Goal: Task Accomplishment & Management: Manage account settings

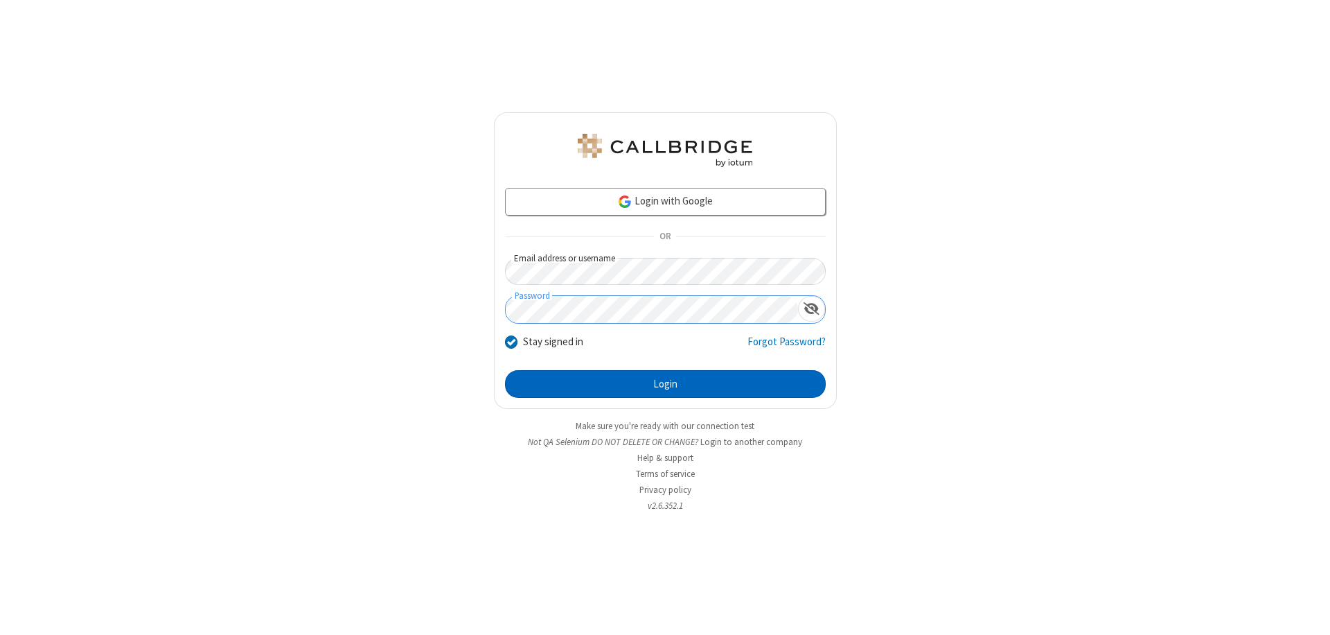
click at [665, 384] on button "Login" at bounding box center [665, 384] width 321 height 28
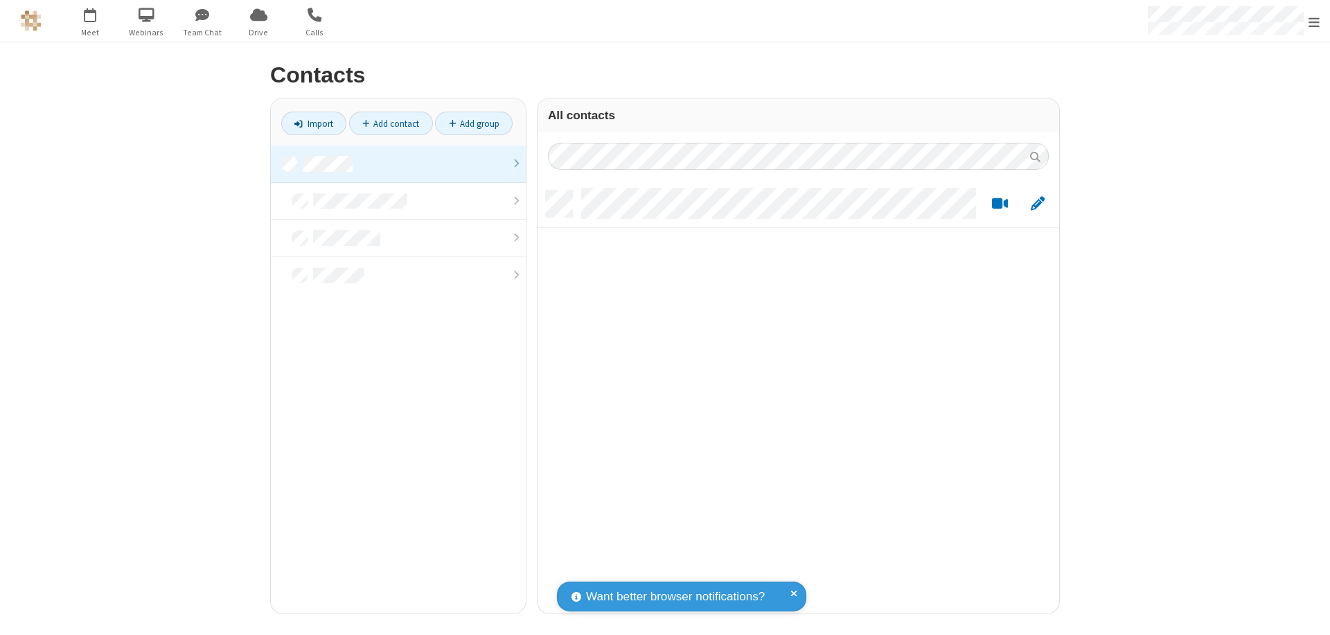
click at [398, 164] on link at bounding box center [398, 163] width 255 height 37
click at [391, 123] on link "Add contact" at bounding box center [391, 124] width 84 height 24
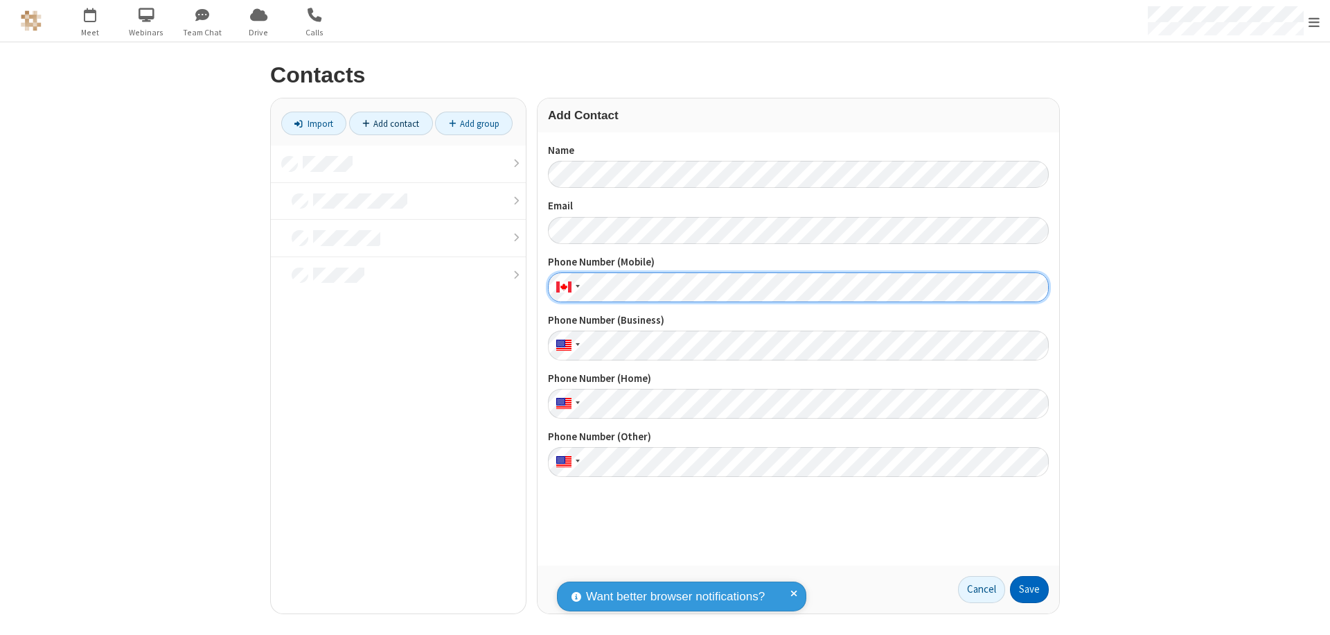
click at [1030, 589] on button "Save" at bounding box center [1029, 590] width 39 height 28
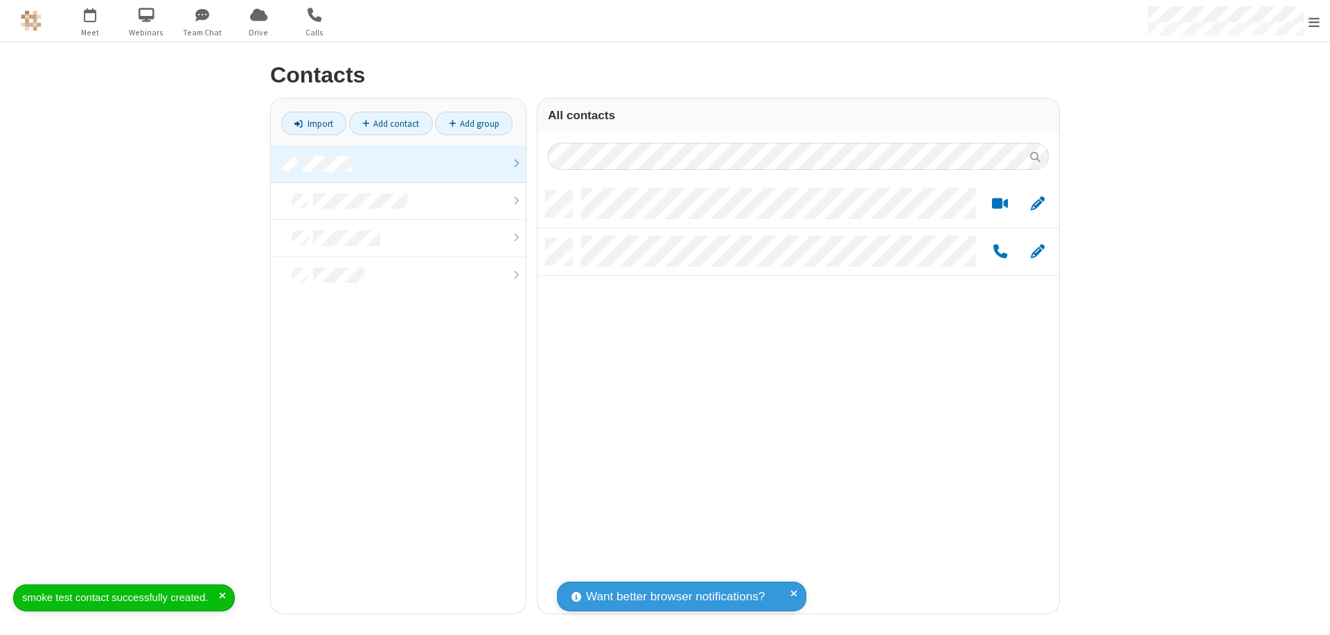
scroll to position [423, 511]
click at [391, 123] on link "Add contact" at bounding box center [391, 124] width 84 height 24
